Goal: Communication & Community: Answer question/provide support

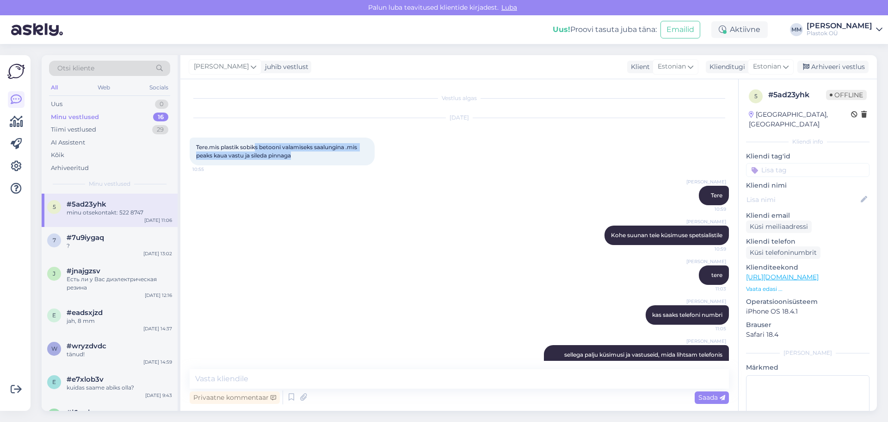
drag, startPoint x: 256, startPoint y: 148, endPoint x: 337, endPoint y: 161, distance: 82.5
click at [337, 161] on div "Tere.mis plastik sobiks betooni valamiseks saalungina .mis peaks kaua vastu ja …" at bounding box center [282, 151] width 185 height 28
click at [319, 158] on div "Tere.mis plastik sobiks betooni valamiseks saalungina .mis peaks kaua vastu ja …" at bounding box center [282, 151] width 185 height 28
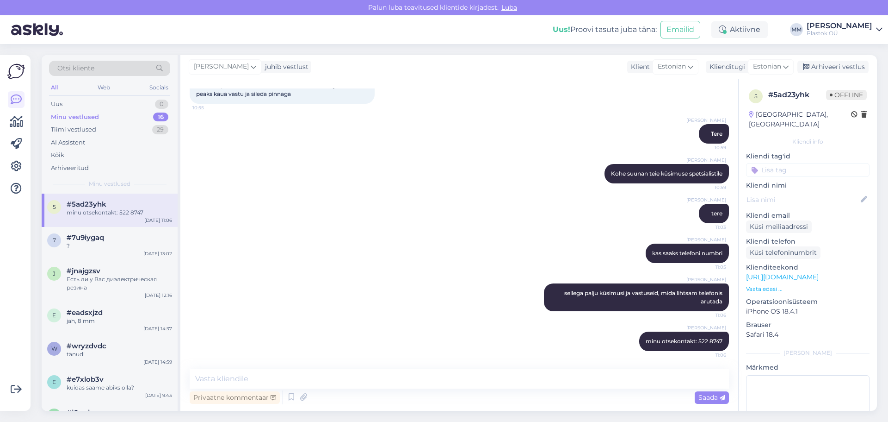
scroll to position [62, 0]
click at [346, 379] on textarea at bounding box center [460, 378] width 540 height 19
click at [468, 378] on textarea at bounding box center [460, 378] width 540 height 19
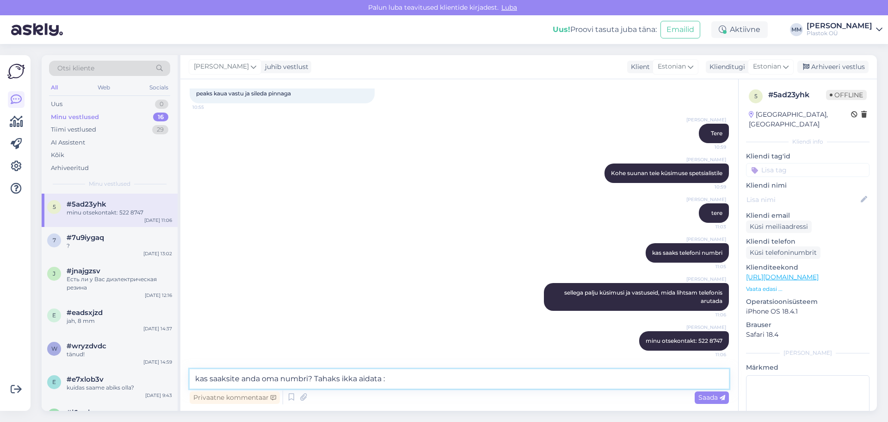
type textarea "kas saaksite anda oma numbri? Tahaks ikka aidata :)"
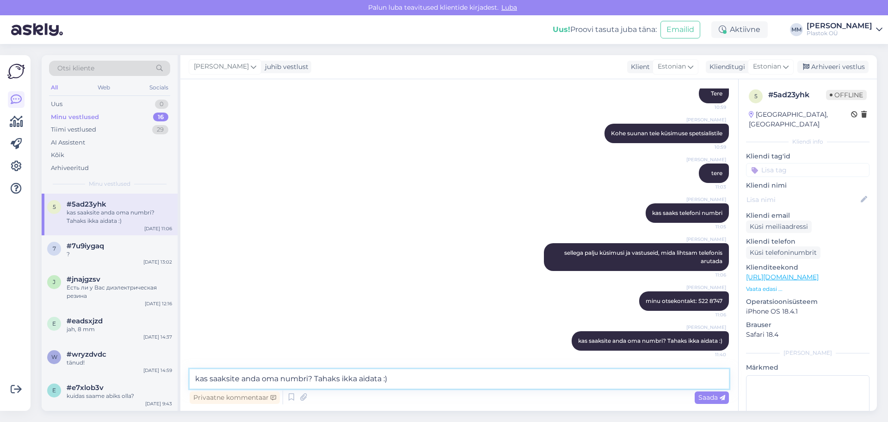
scroll to position [0, 0]
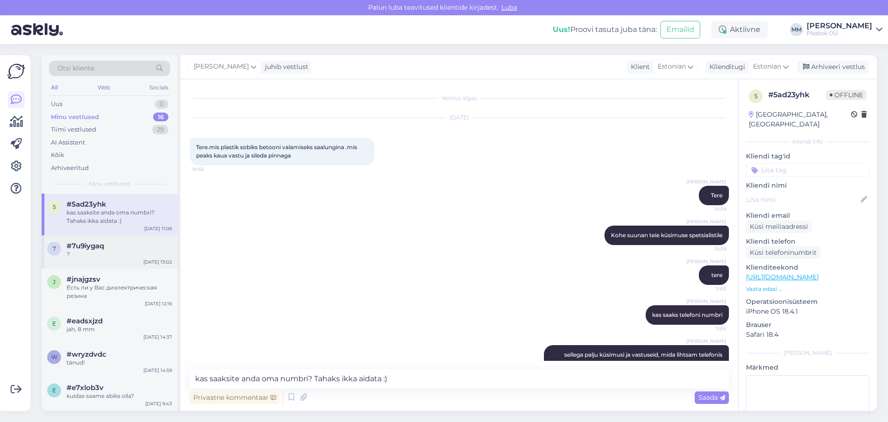
click at [109, 250] on div "?" at bounding box center [120, 254] width 106 height 8
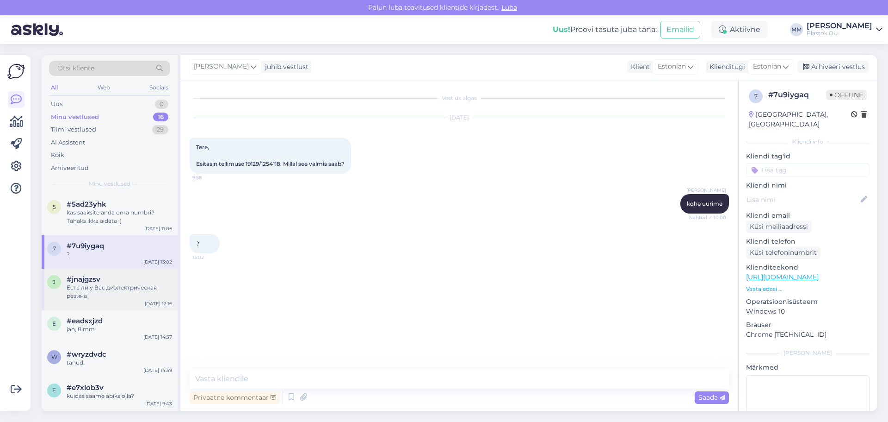
click at [117, 277] on div "#jnajgzsv" at bounding box center [120, 279] width 106 height 8
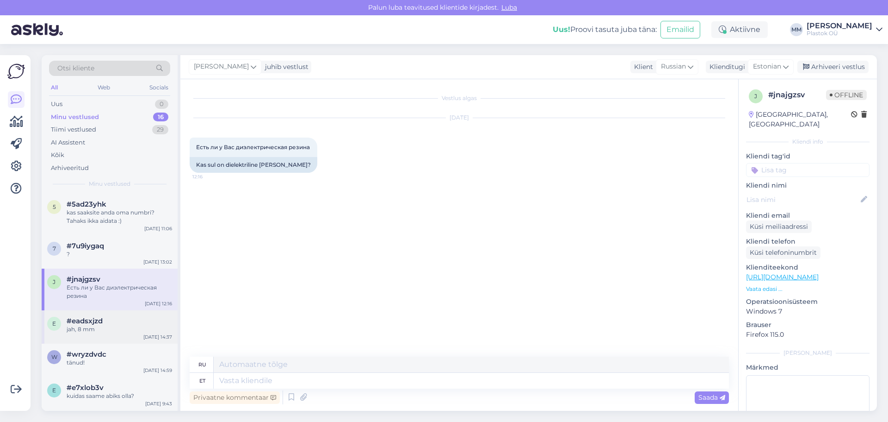
click at [113, 327] on div "jah, 8 mm" at bounding box center [120, 329] width 106 height 8
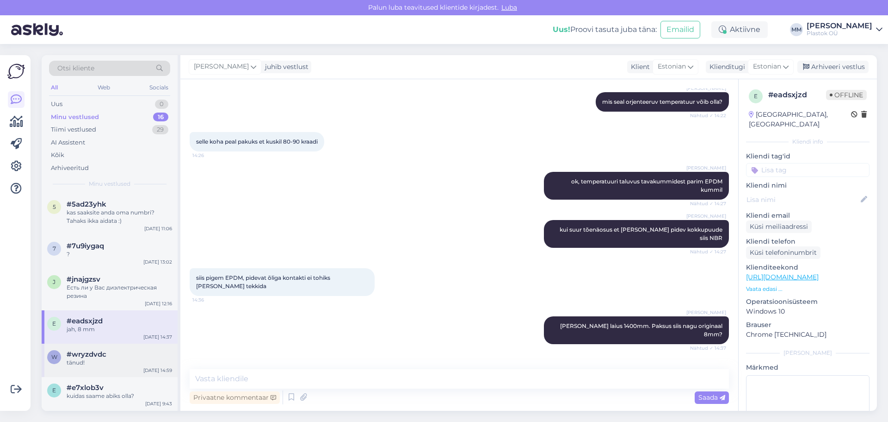
click at [108, 354] on div "#wryzdvdc" at bounding box center [120, 354] width 106 height 8
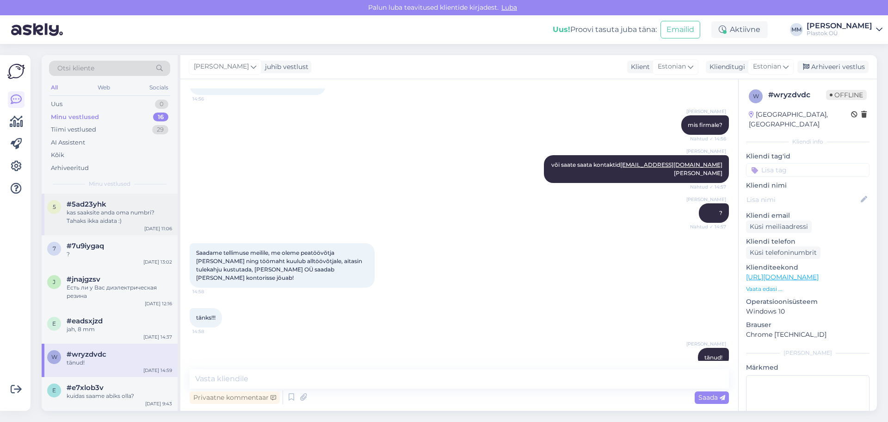
click at [102, 199] on div "5 #5ad23yhk kas saaksite anda oma numbri? Tahaks ikka aidata :) [DATE] 11:06" at bounding box center [110, 214] width 136 height 42
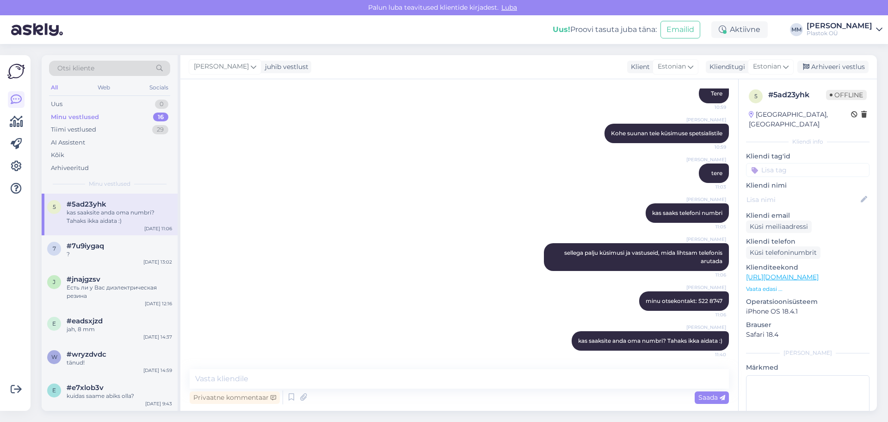
click at [103, 117] on div "Minu vestlused 16" at bounding box center [109, 117] width 121 height 13
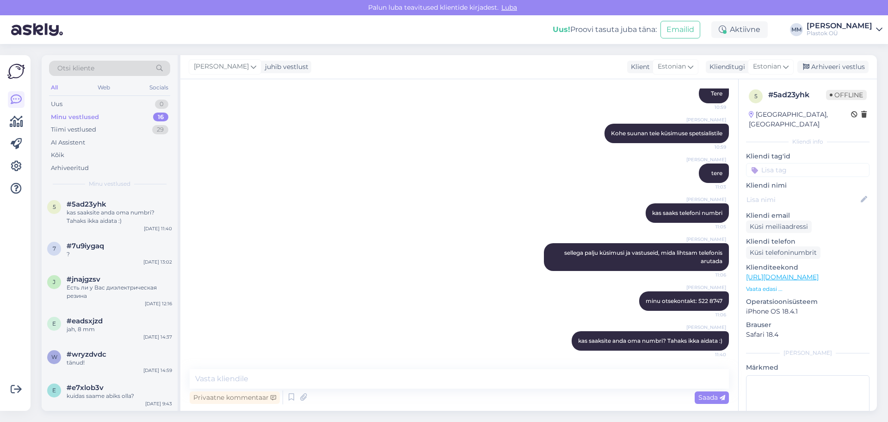
click at [13, 68] on img at bounding box center [16, 71] width 18 height 18
